Goal: Task Accomplishment & Management: Complete application form

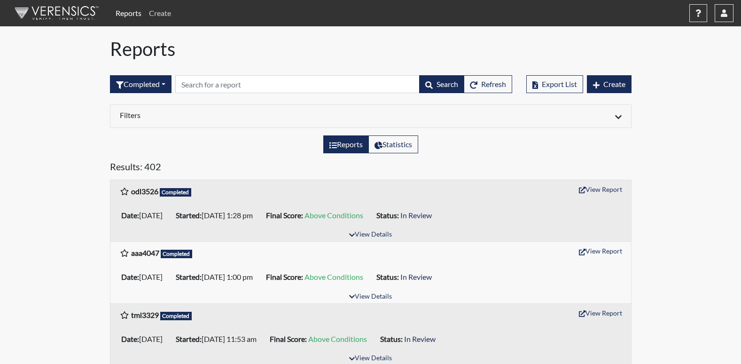
click at [166, 15] on link "Create" at bounding box center [160, 13] width 30 height 19
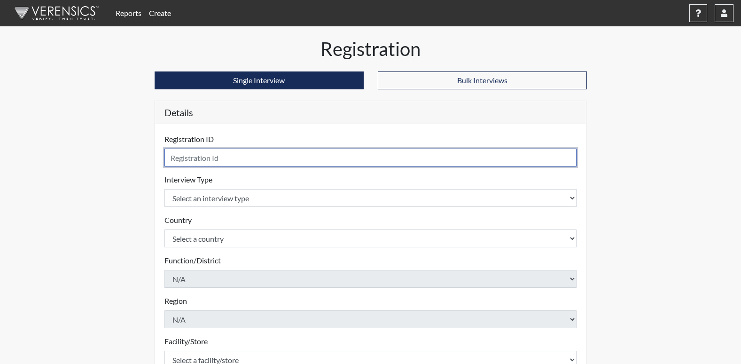
click at [263, 151] on input "text" at bounding box center [370, 157] width 412 height 18
type input "rt7043"
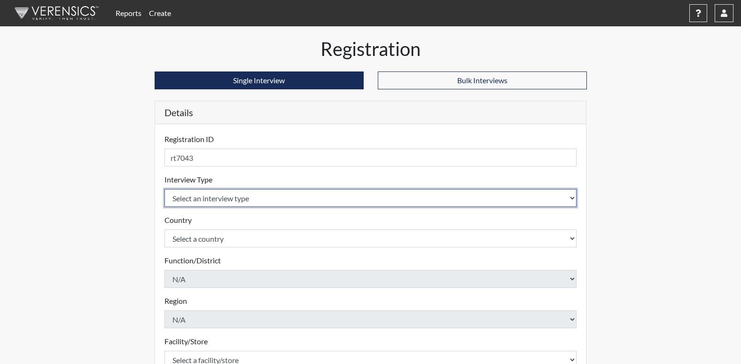
click at [233, 194] on select "Select an interview type Corrections Pre-Employment" at bounding box center [370, 198] width 412 height 18
select select "ff733e93-e1bf-11ea-9c9f-0eff0cf7eb8f"
click at [164, 189] on select "Select an interview type Corrections Pre-Employment" at bounding box center [370, 198] width 412 height 18
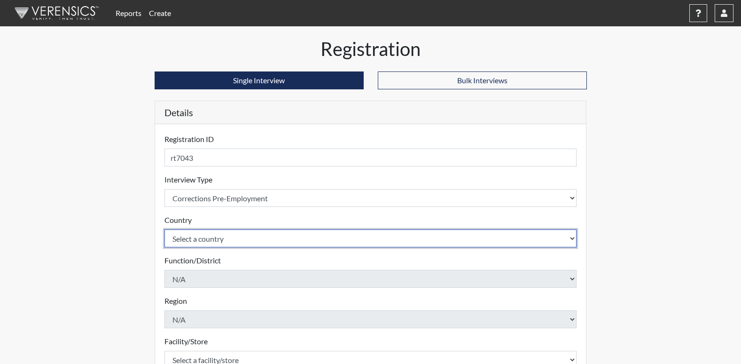
click at [235, 241] on select "Select a country [GEOGRAPHIC_DATA] [GEOGRAPHIC_DATA]" at bounding box center [370, 238] width 412 height 18
select select "united-states-of-[GEOGRAPHIC_DATA]"
click at [164, 229] on select "Select a country [GEOGRAPHIC_DATA] [GEOGRAPHIC_DATA]" at bounding box center [370, 238] width 412 height 18
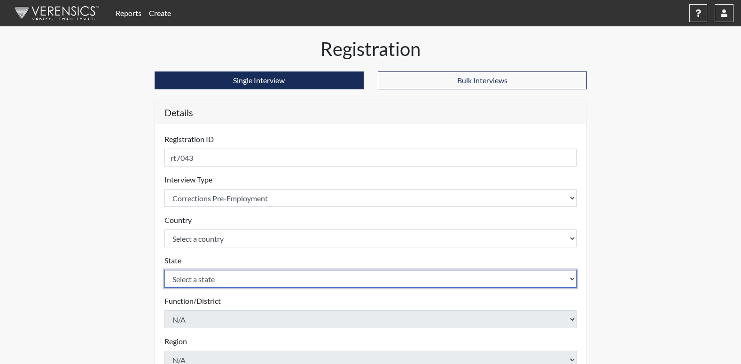
click at [242, 284] on select "Select a state [US_STATE] [US_STATE] [US_STATE] [US_STATE] [US_STATE] [US_STATE…" at bounding box center [370, 279] width 412 height 18
select select "GA"
click at [164, 270] on select "Select a state [US_STATE] [US_STATE] [US_STATE] [US_STATE] [US_STATE] [US_STATE…" at bounding box center [370, 279] width 412 height 18
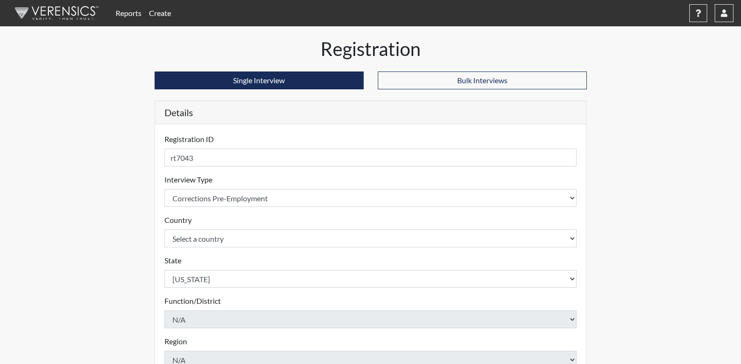
drag, startPoint x: 106, startPoint y: 176, endPoint x: 141, endPoint y: 241, distance: 73.6
click at [110, 185] on div "Registration Single Interview Bulk Interviews Details Registration ID rt7043 Pl…" at bounding box center [370, 303] width 535 height 531
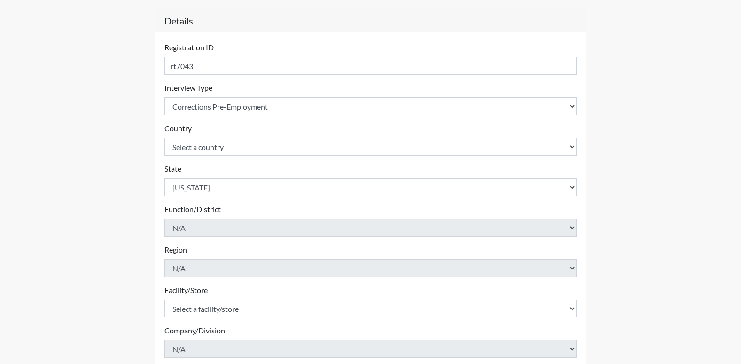
scroll to position [94, 0]
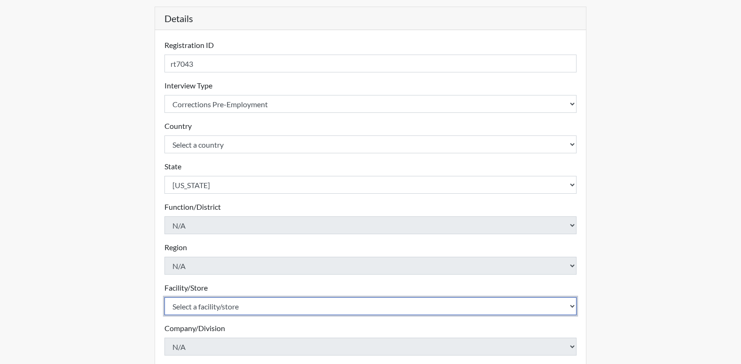
click at [197, 309] on select "Select a facility/store [PERSON_NAME]" at bounding box center [370, 306] width 412 height 18
select select "b7d08d21-475e-4578-ab02-3508dadd4d3a"
click at [164, 297] on select "Select a facility/store [PERSON_NAME]" at bounding box center [370, 306] width 412 height 18
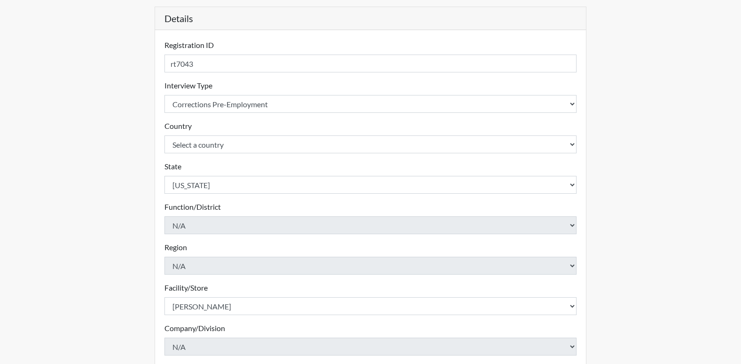
click at [156, 300] on div "Registration ID rt7043 Please provide a registration ID. Interview Type Select …" at bounding box center [370, 232] width 431 height 404
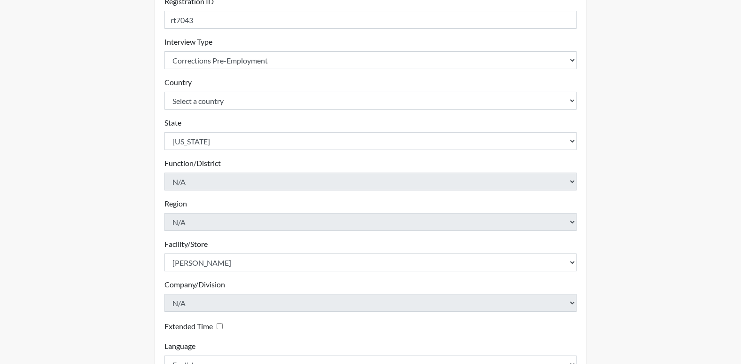
scroll to position [188, 0]
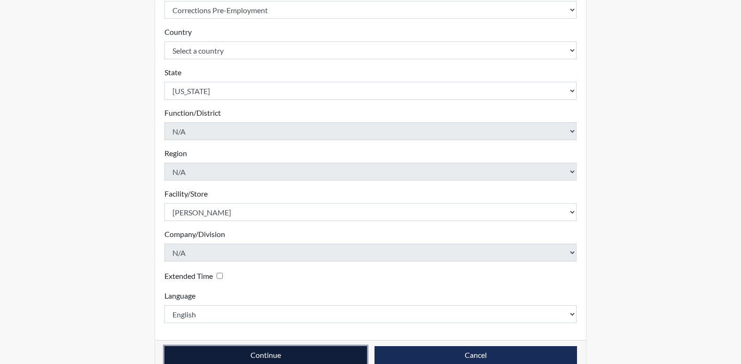
click at [318, 358] on button "Continue" at bounding box center [265, 355] width 202 height 18
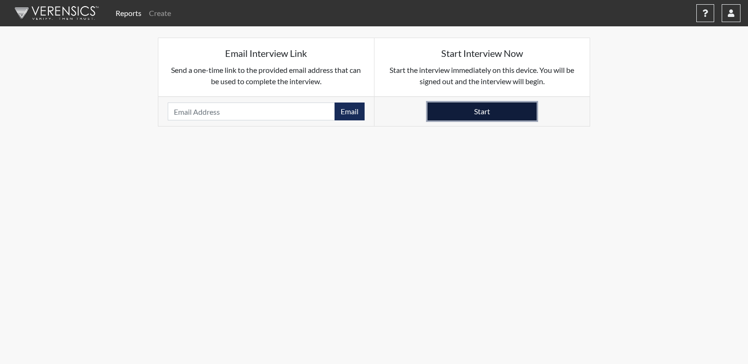
click at [507, 113] on button "Start" at bounding box center [481, 111] width 109 height 18
